Goal: Find specific page/section: Find specific page/section

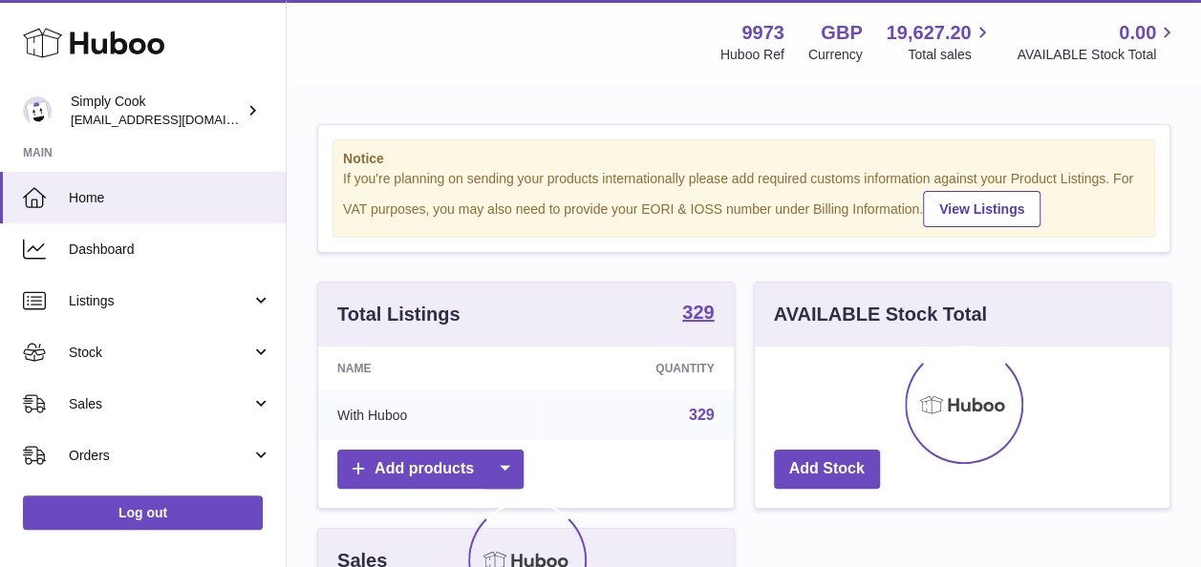
click at [1138, 97] on div "Notice If you're planning on sending your products internationally please add r…" at bounding box center [744, 550] width 914 height 929
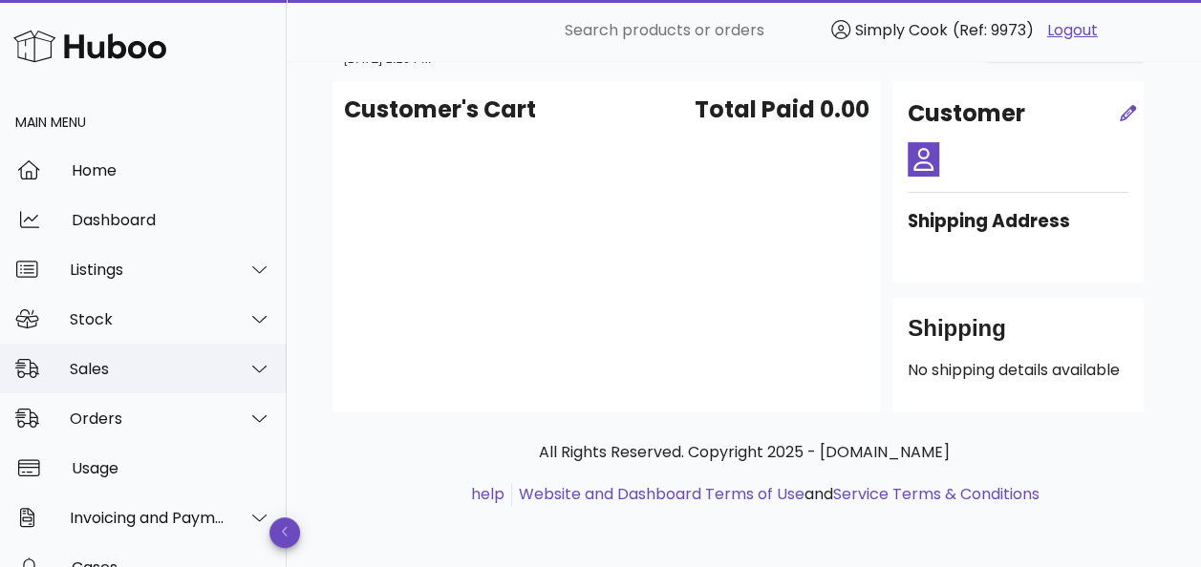
scroll to position [30, 0]
